Goal: Transaction & Acquisition: Book appointment/travel/reservation

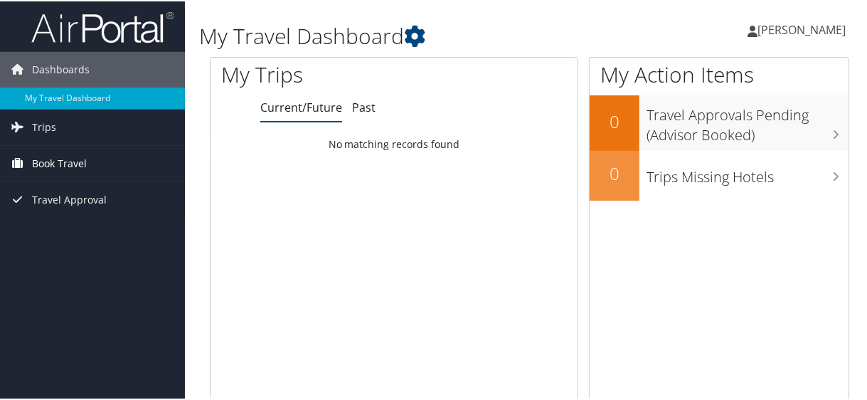
click at [69, 180] on span "Book Travel" at bounding box center [59, 162] width 55 height 36
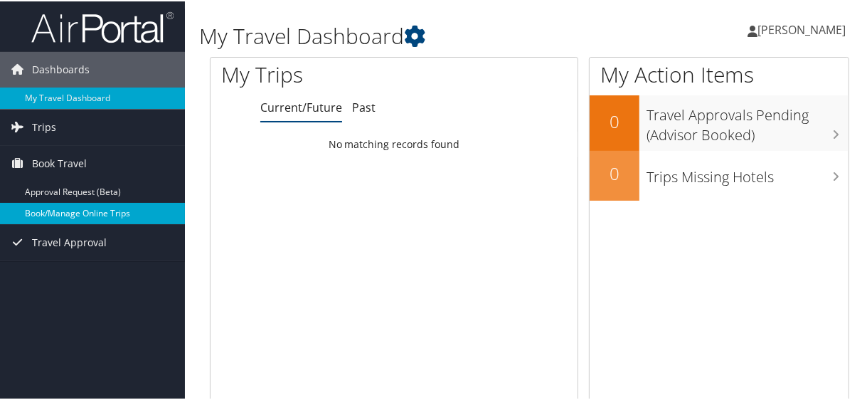
click at [77, 223] on link "Book/Manage Online Trips" at bounding box center [92, 211] width 185 height 21
